Goal: Entertainment & Leisure: Consume media (video, audio)

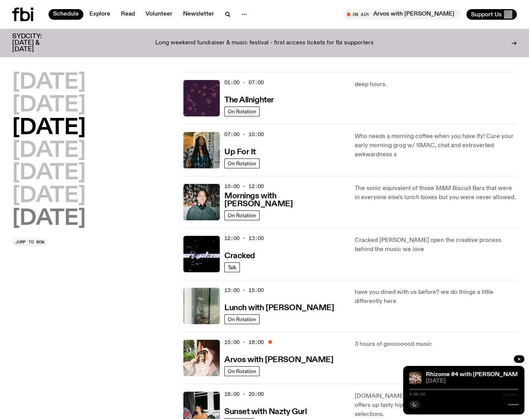
click at [49, 223] on h2 "[DATE]" at bounding box center [49, 218] width 74 height 21
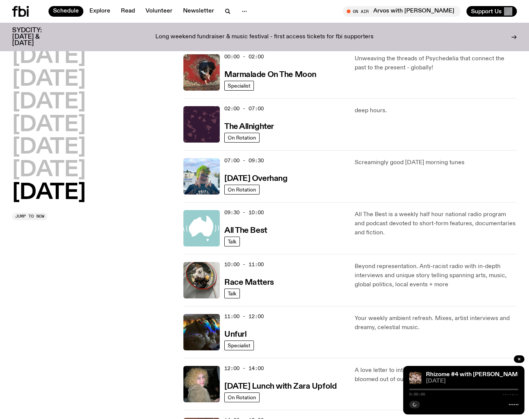
scroll to position [21, 0]
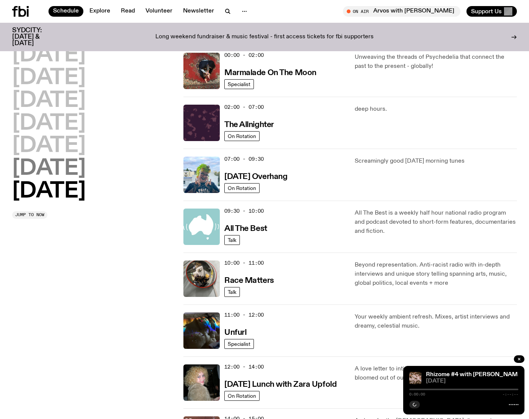
click at [50, 158] on h2 "[DATE]" at bounding box center [49, 168] width 74 height 21
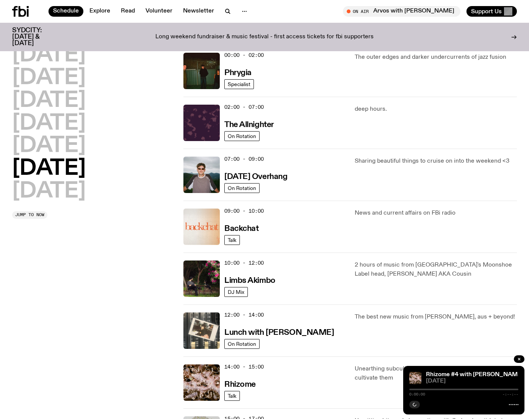
click at [50, 163] on h2 "[DATE]" at bounding box center [49, 168] width 74 height 21
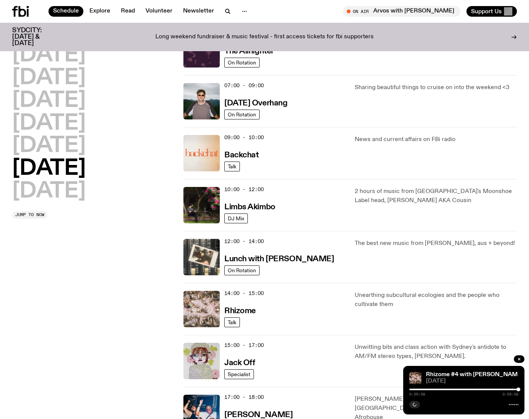
scroll to position [96, 0]
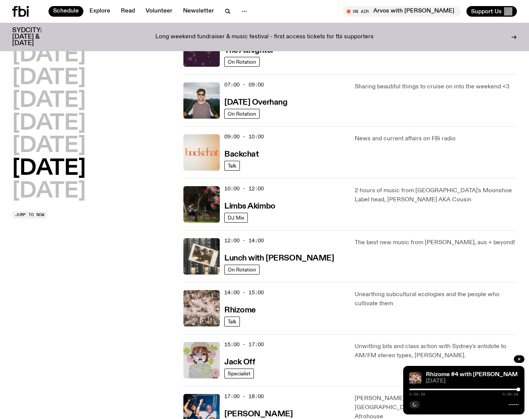
click at [199, 309] on img at bounding box center [201, 308] width 36 height 36
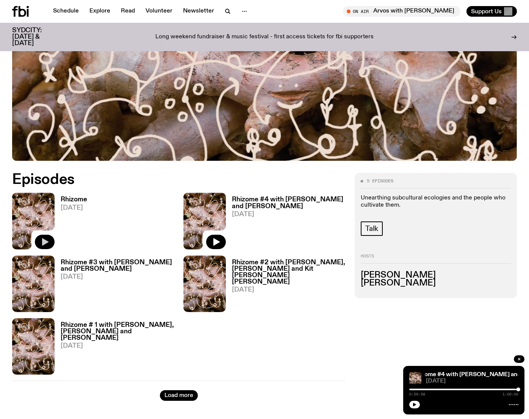
scroll to position [232, 0]
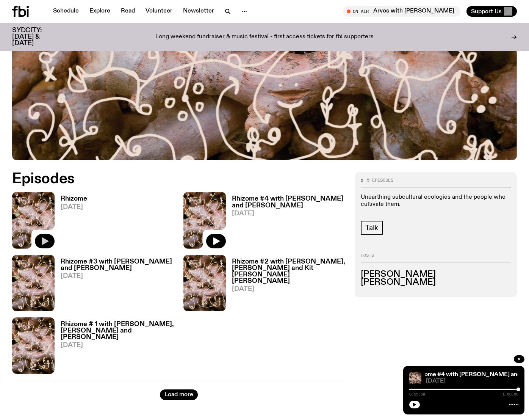
click at [44, 245] on icon "button" at bounding box center [44, 241] width 9 height 9
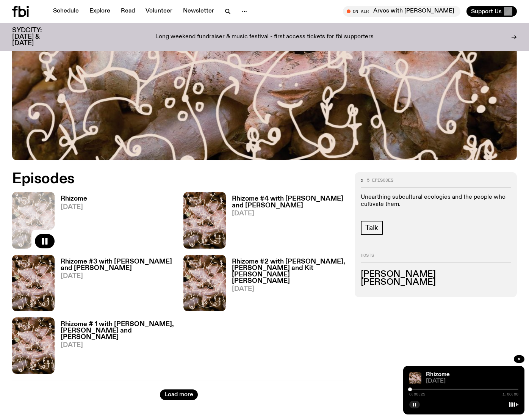
click at [410, 389] on div at bounding box center [410, 389] width 4 height 4
click at [412, 390] on div at bounding box center [412, 389] width 4 height 4
click at [414, 389] on div at bounding box center [414, 389] width 4 height 4
click at [415, 389] on div at bounding box center [415, 389] width 4 height 4
click at [416, 390] on div at bounding box center [417, 389] width 4 height 4
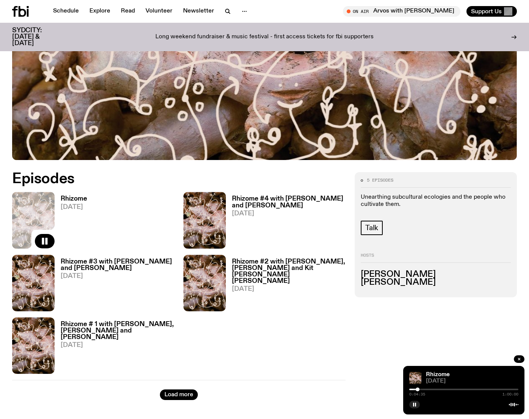
click at [418, 390] on div at bounding box center [418, 389] width 4 height 4
click at [421, 389] on div at bounding box center [421, 389] width 4 height 4
click at [423, 389] on div at bounding box center [424, 389] width 4 height 4
click at [422, 387] on div "0:07:05 1:00:00" at bounding box center [463, 391] width 109 height 9
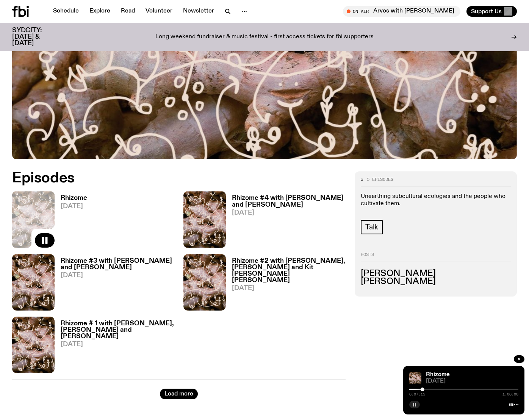
click at [415, 403] on rect "button" at bounding box center [415, 405] width 1 height 4
click at [412, 407] on button "button" at bounding box center [414, 405] width 11 height 8
click at [425, 390] on div at bounding box center [425, 389] width 4 height 4
click at [428, 390] on div at bounding box center [428, 389] width 4 height 4
click at [431, 388] on div at bounding box center [431, 389] width 4 height 4
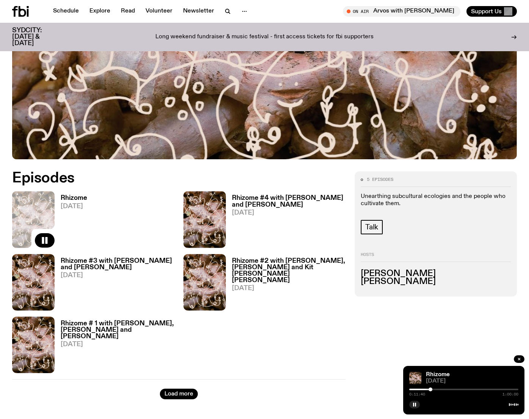
click at [431, 388] on div at bounding box center [431, 389] width 4 height 4
click at [430, 388] on div at bounding box center [430, 389] width 4 height 4
click at [428, 388] on div at bounding box center [428, 389] width 4 height 4
click at [427, 387] on div at bounding box center [428, 389] width 4 height 4
click at [426, 387] on div at bounding box center [426, 389] width 4 height 4
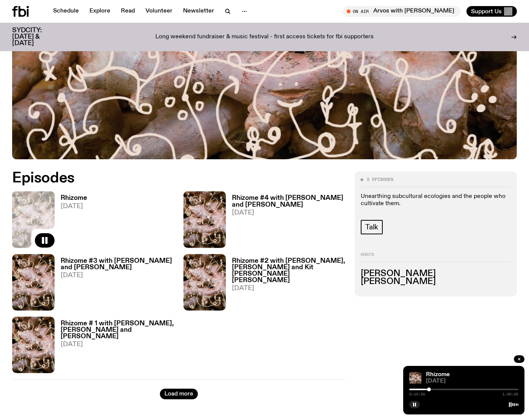
click at [429, 389] on div at bounding box center [429, 389] width 4 height 4
click at [431, 389] on div at bounding box center [431, 389] width 4 height 4
click at [434, 389] on div at bounding box center [434, 389] width 4 height 4
click at [433, 389] on div at bounding box center [433, 389] width 4 height 4
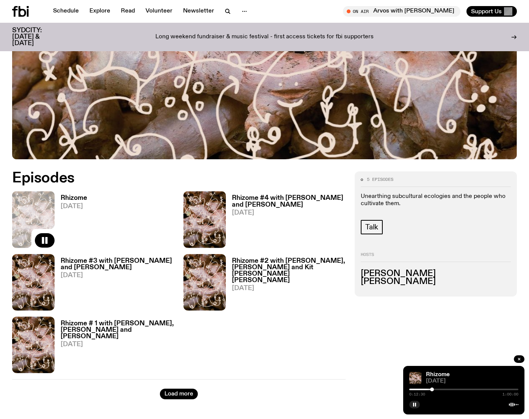
click at [432, 389] on div at bounding box center [432, 389] width 4 height 4
click at [428, 389] on div at bounding box center [428, 389] width 4 height 4
click at [426, 389] on div at bounding box center [427, 389] width 4 height 4
click at [428, 389] on div at bounding box center [428, 389] width 4 height 4
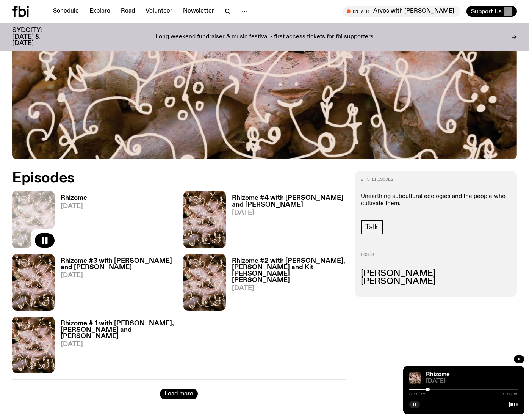
click at [428, 389] on div at bounding box center [428, 389] width 4 height 4
click at [429, 389] on div at bounding box center [430, 389] width 4 height 4
click at [429, 389] on div at bounding box center [429, 389] width 4 height 4
click at [427, 388] on div at bounding box center [427, 389] width 4 height 4
click at [429, 389] on div at bounding box center [429, 389] width 4 height 4
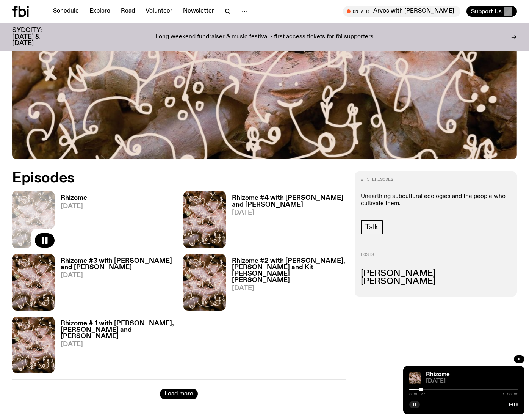
drag, startPoint x: 431, startPoint y: 389, endPoint x: 419, endPoint y: 388, distance: 11.4
click at [419, 389] on div at bounding box center [421, 389] width 4 height 4
click at [415, 389] on div at bounding box center [416, 389] width 4 height 4
click at [414, 388] on div at bounding box center [414, 389] width 4 height 4
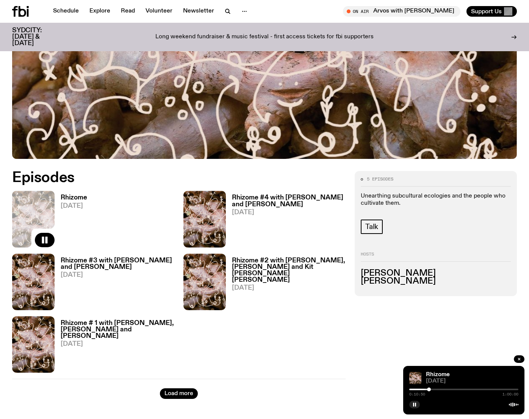
drag, startPoint x: 420, startPoint y: 389, endPoint x: 429, endPoint y: 390, distance: 8.8
click at [429, 390] on div at bounding box center [429, 389] width 4 height 4
click at [432, 390] on div at bounding box center [432, 389] width 4 height 4
click at [434, 390] on div at bounding box center [433, 389] width 4 height 4
click at [433, 389] on div at bounding box center [433, 389] width 4 height 4
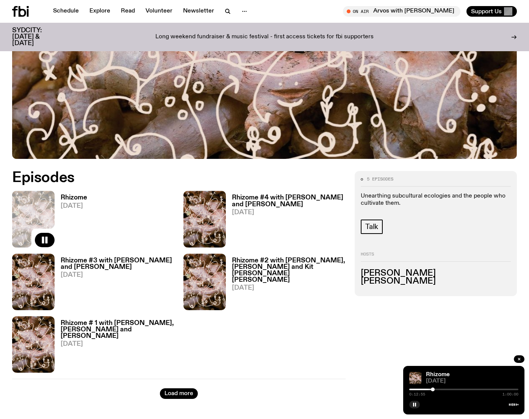
click at [433, 389] on div at bounding box center [433, 389] width 4 height 4
click at [438, 390] on div at bounding box center [438, 389] width 4 height 4
click at [443, 388] on div at bounding box center [442, 389] width 4 height 4
click at [441, 388] on div at bounding box center [441, 389] width 4 height 4
drag, startPoint x: 443, startPoint y: 389, endPoint x: 447, endPoint y: 390, distance: 4.2
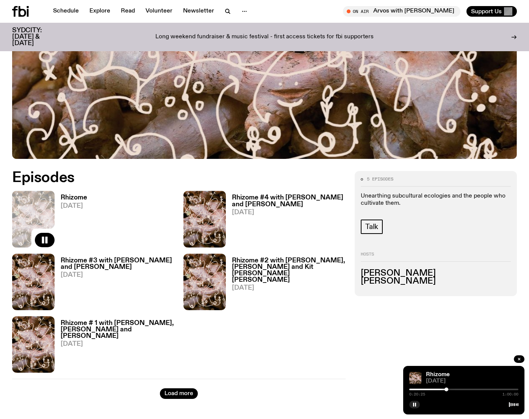
click at [447, 390] on div at bounding box center [447, 389] width 4 height 4
click at [451, 390] on div at bounding box center [463, 390] width 109 height 2
drag, startPoint x: 451, startPoint y: 389, endPoint x: 465, endPoint y: 390, distance: 14.1
click at [465, 390] on div at bounding box center [466, 389] width 4 height 4
click at [469, 390] on div at bounding box center [468, 389] width 4 height 4
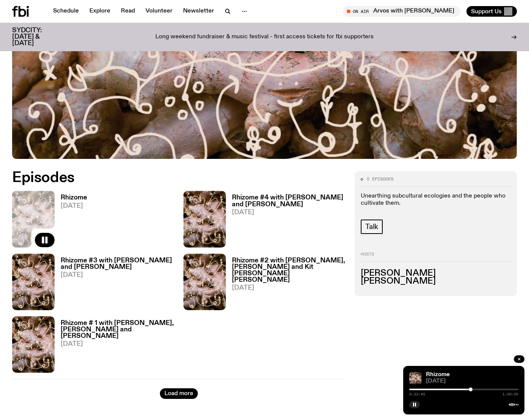
click at [471, 389] on div at bounding box center [471, 389] width 4 height 4
click at [473, 389] on div at bounding box center [473, 389] width 4 height 4
click at [475, 389] on div at bounding box center [475, 389] width 4 height 4
click at [473, 388] on div at bounding box center [474, 389] width 4 height 4
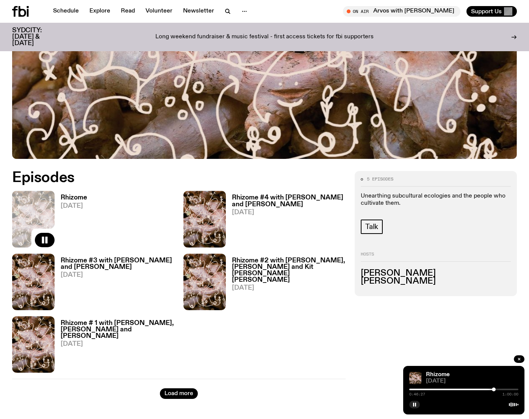
drag, startPoint x: 476, startPoint y: 390, endPoint x: 492, endPoint y: 390, distance: 16.7
click at [494, 390] on div at bounding box center [494, 389] width 4 height 4
drag, startPoint x: 495, startPoint y: 389, endPoint x: 506, endPoint y: 389, distance: 11.4
click at [506, 389] on div at bounding box center [507, 389] width 4 height 4
drag, startPoint x: 506, startPoint y: 389, endPoint x: 514, endPoint y: 389, distance: 8.0
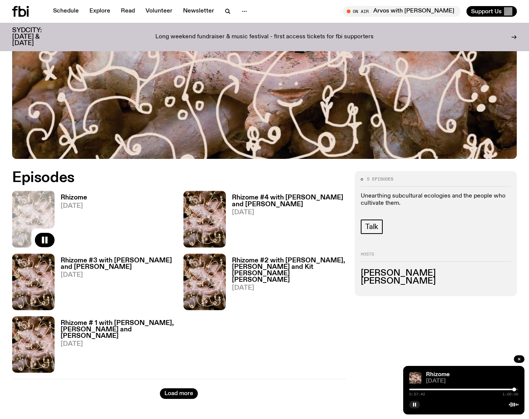
click at [514, 389] on div at bounding box center [514, 389] width 4 height 4
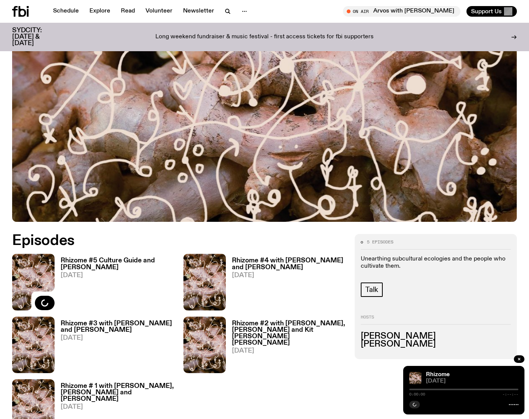
scroll to position [175, 0]
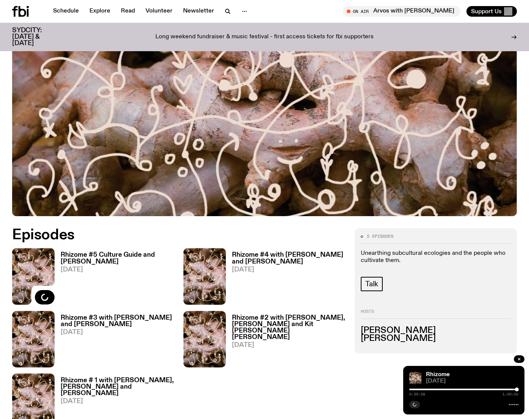
click at [103, 256] on h3 "Rhizome #5 Culture Guide and Audrey Pfister" at bounding box center [118, 258] width 114 height 13
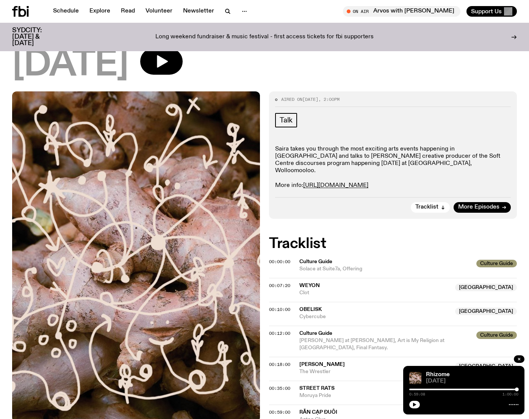
scroll to position [83, 0]
